Goal: Task Accomplishment & Management: Use online tool/utility

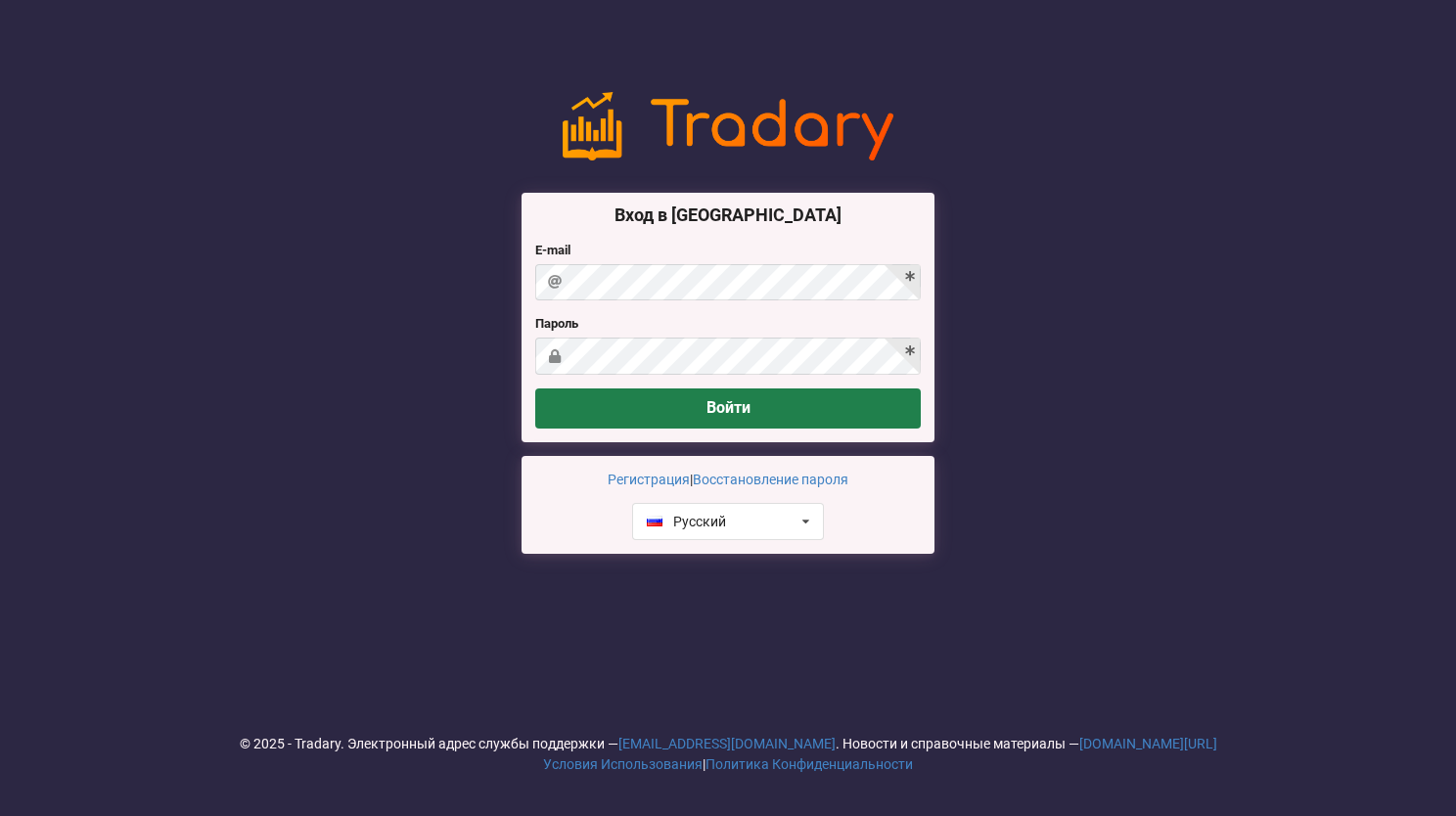
click at [784, 412] on button "Войти" at bounding box center [728, 408] width 385 height 40
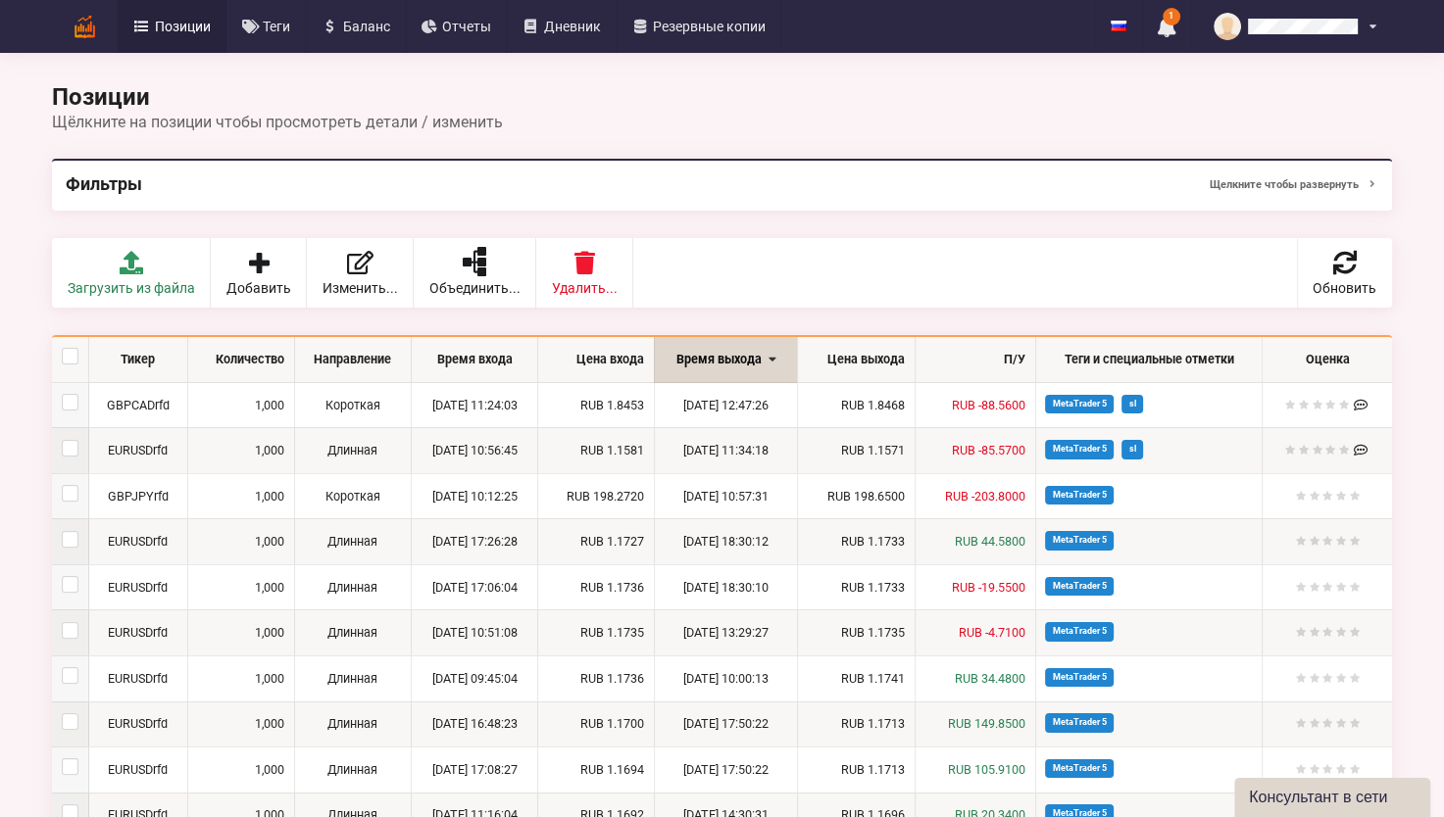
click at [174, 22] on span "Позиции" at bounding box center [183, 27] width 56 height 14
click at [572, 26] on span "Дневник" at bounding box center [572, 27] width 57 height 14
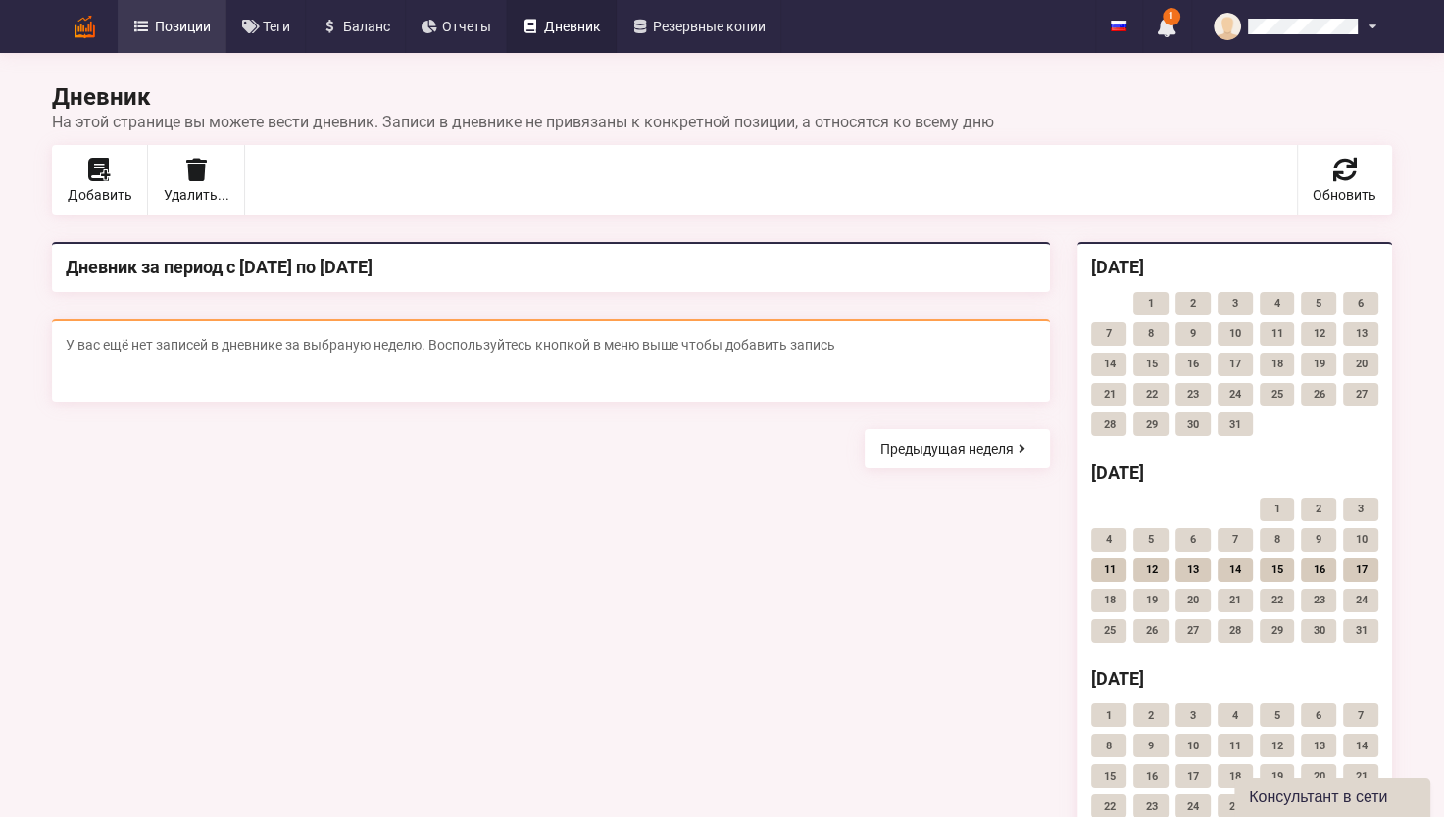
click at [199, 15] on link "Позиции" at bounding box center [172, 26] width 109 height 53
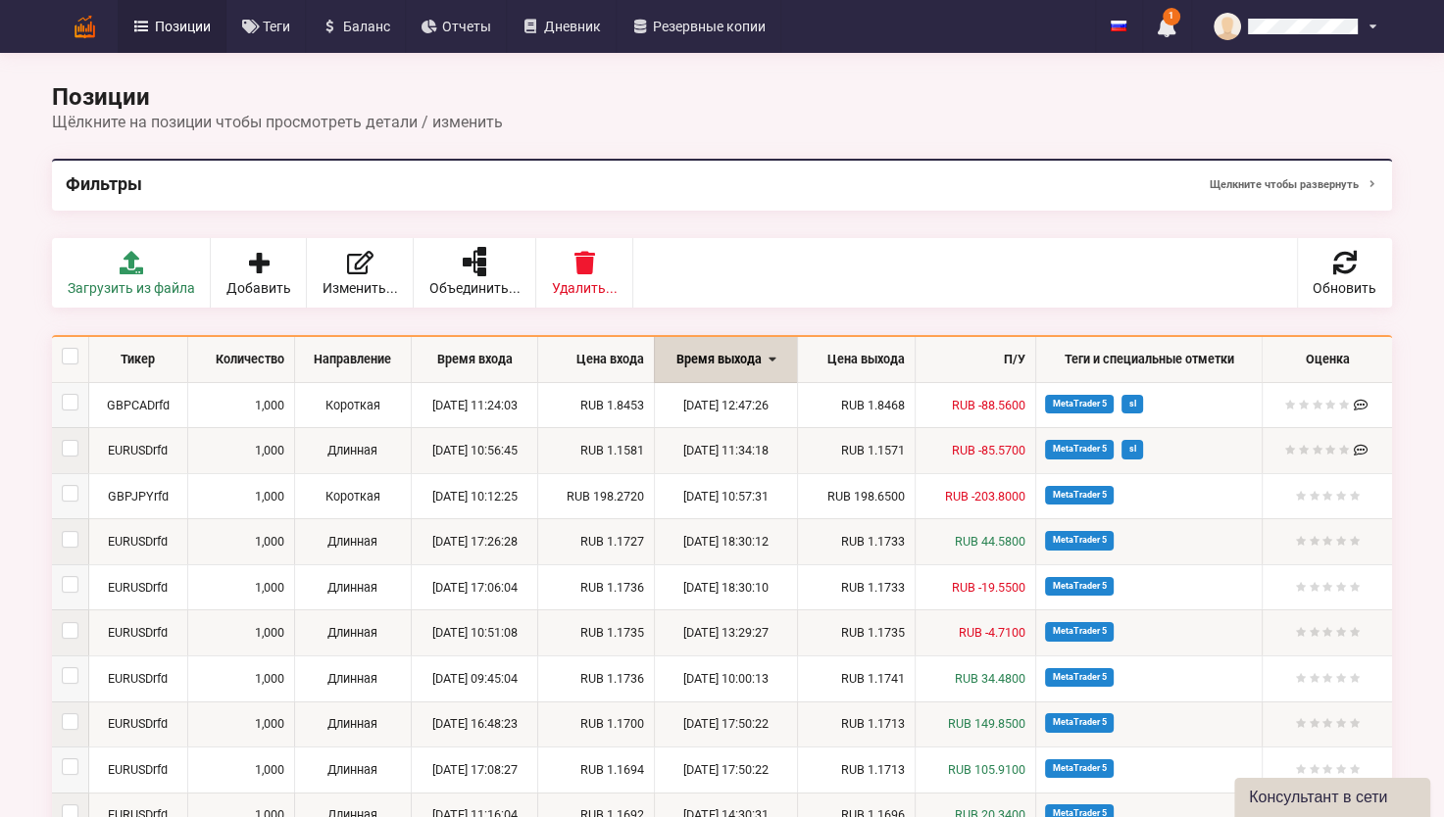
click at [82, 25] on img at bounding box center [85, 27] width 34 height 34
click at [469, 24] on span "Отчеты" at bounding box center [466, 27] width 49 height 14
